Goal: Task Accomplishment & Management: Manage account settings

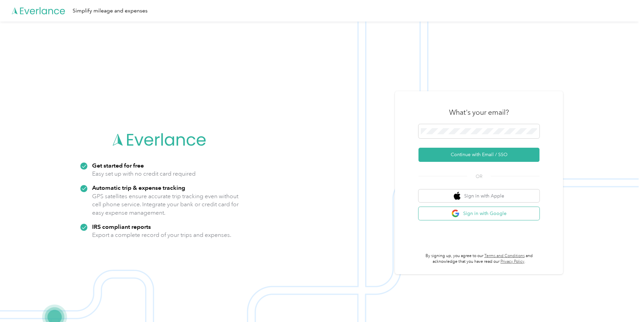
click at [483, 214] on button "Sign in with Google" at bounding box center [479, 213] width 121 height 13
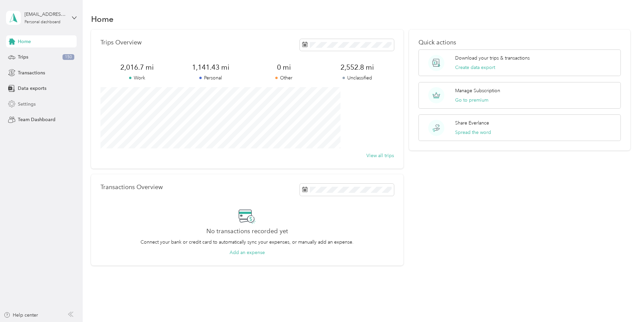
click at [29, 107] on span "Settings" at bounding box center [27, 104] width 18 height 7
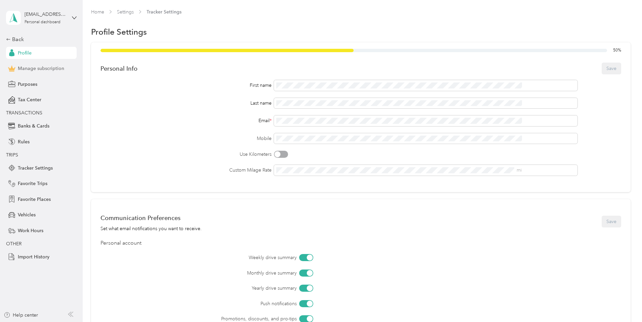
click at [29, 69] on span "Manage subscription" at bounding box center [41, 68] width 46 height 7
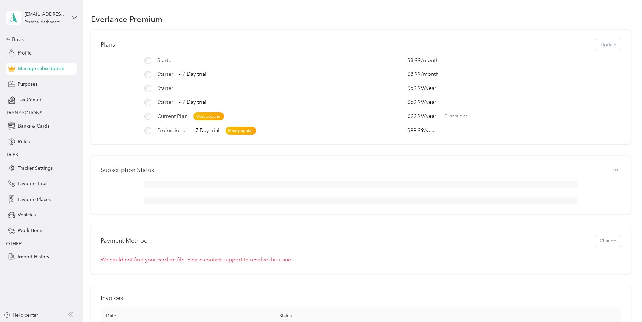
click at [229, 187] on div at bounding box center [360, 184] width 433 height 7
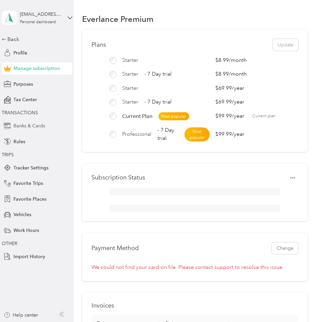
click at [24, 126] on span "Banks & Cards" at bounding box center [29, 125] width 32 height 7
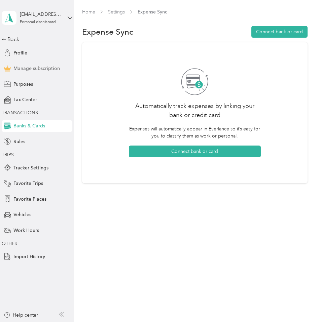
click at [35, 71] on span "Manage subscription" at bounding box center [36, 68] width 46 height 7
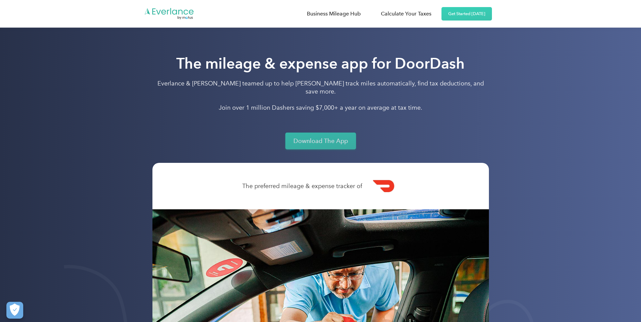
click at [311, 133] on link "Download The App" at bounding box center [320, 140] width 71 height 17
